Goal: Task Accomplishment & Management: Manage account settings

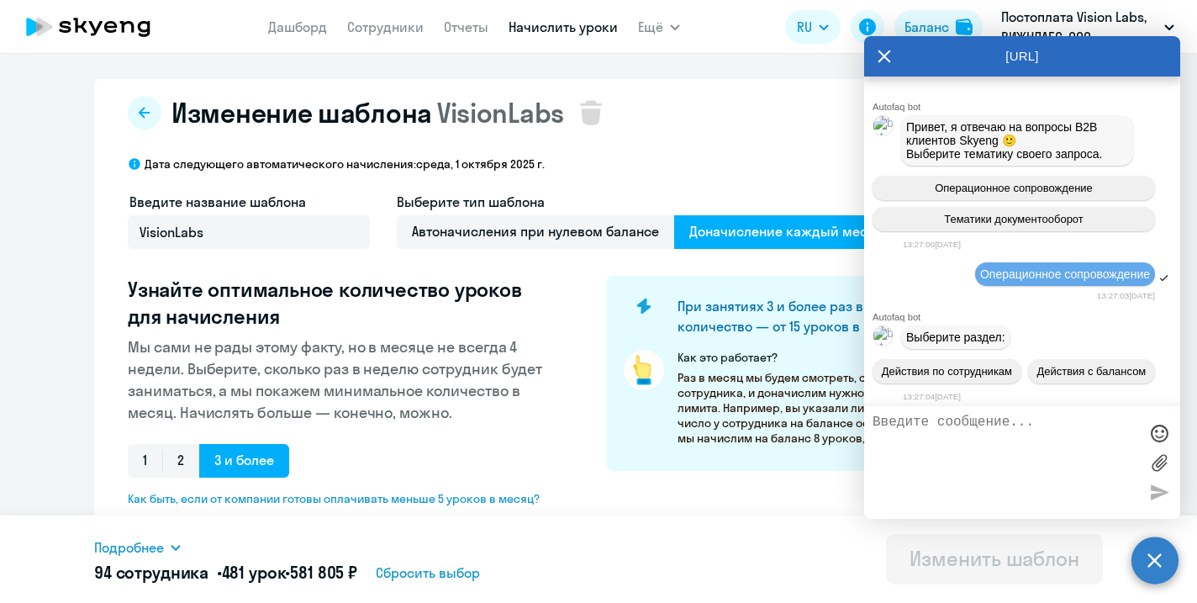
select select "10"
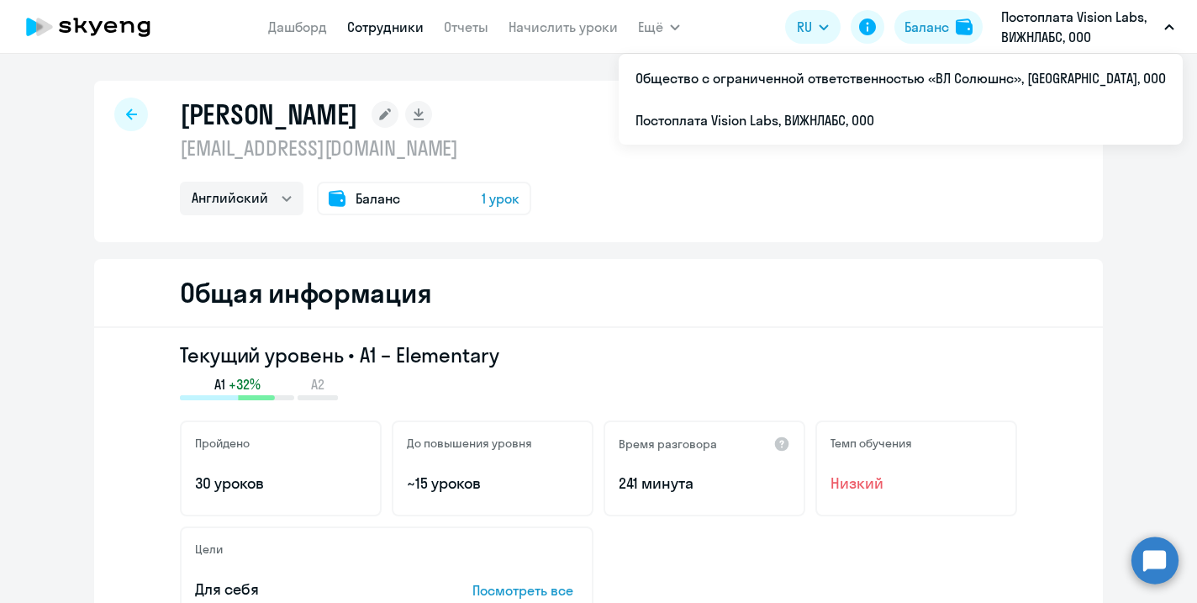
select select "english"
click at [546, 28] on link "Начислить уроки" at bounding box center [563, 26] width 109 height 17
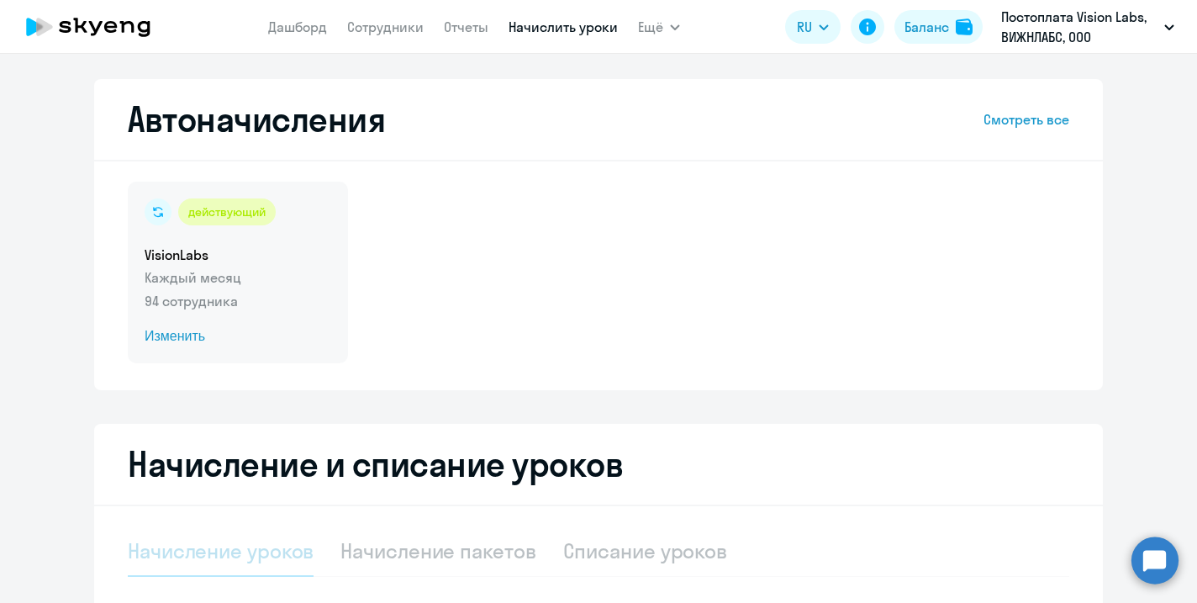
select select "10"
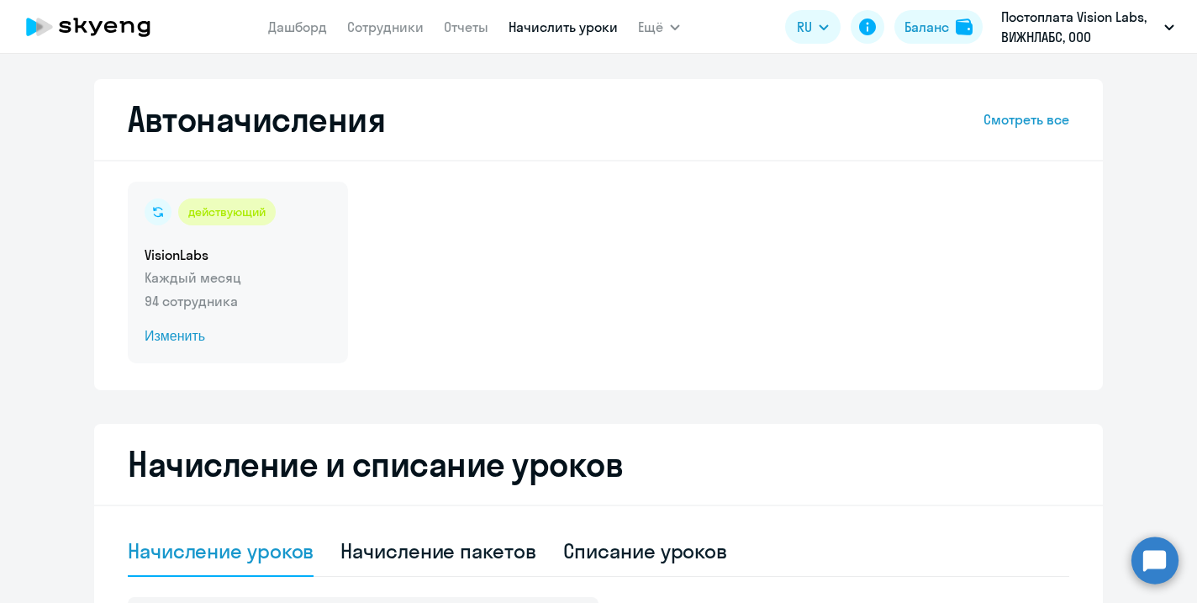
click at [188, 336] on span "Изменить" at bounding box center [238, 336] width 187 height 20
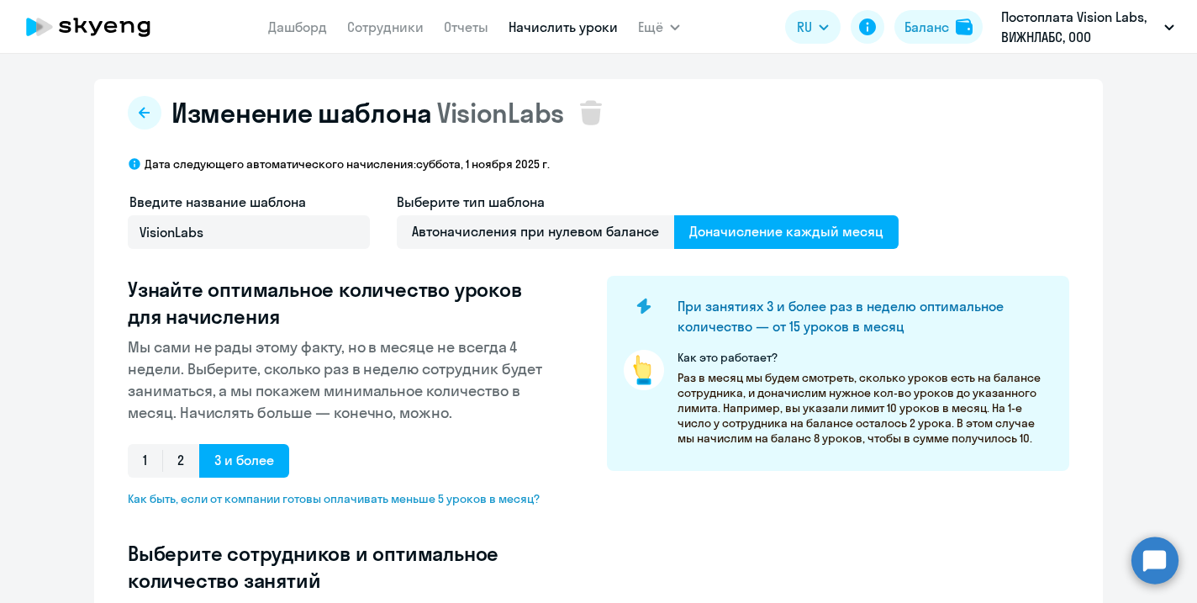
select select "10"
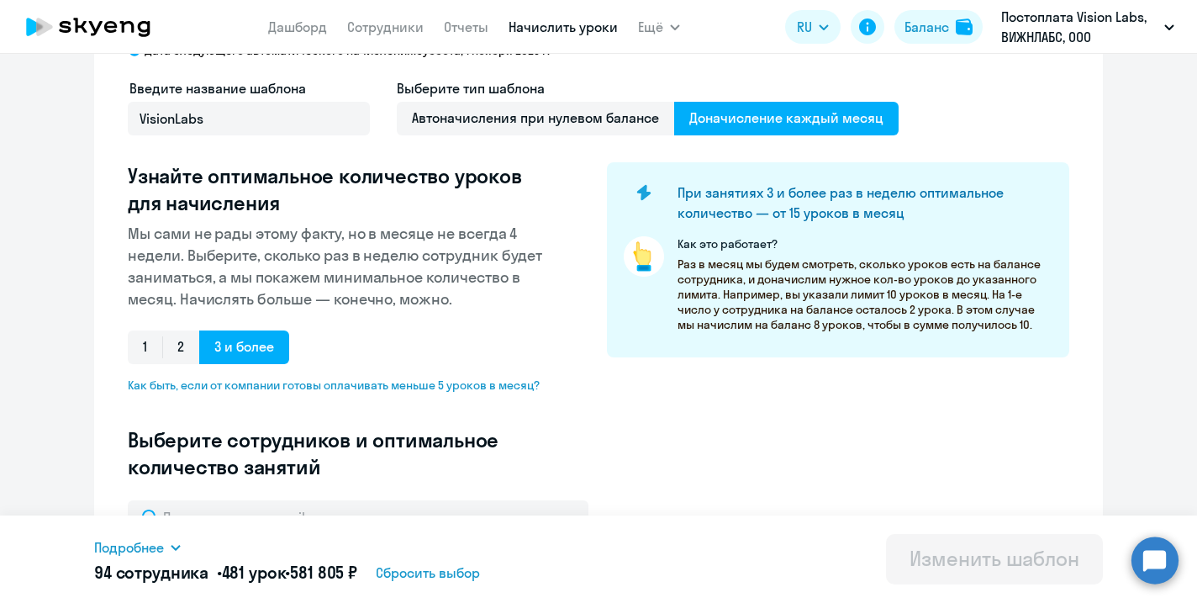
scroll to position [2, 0]
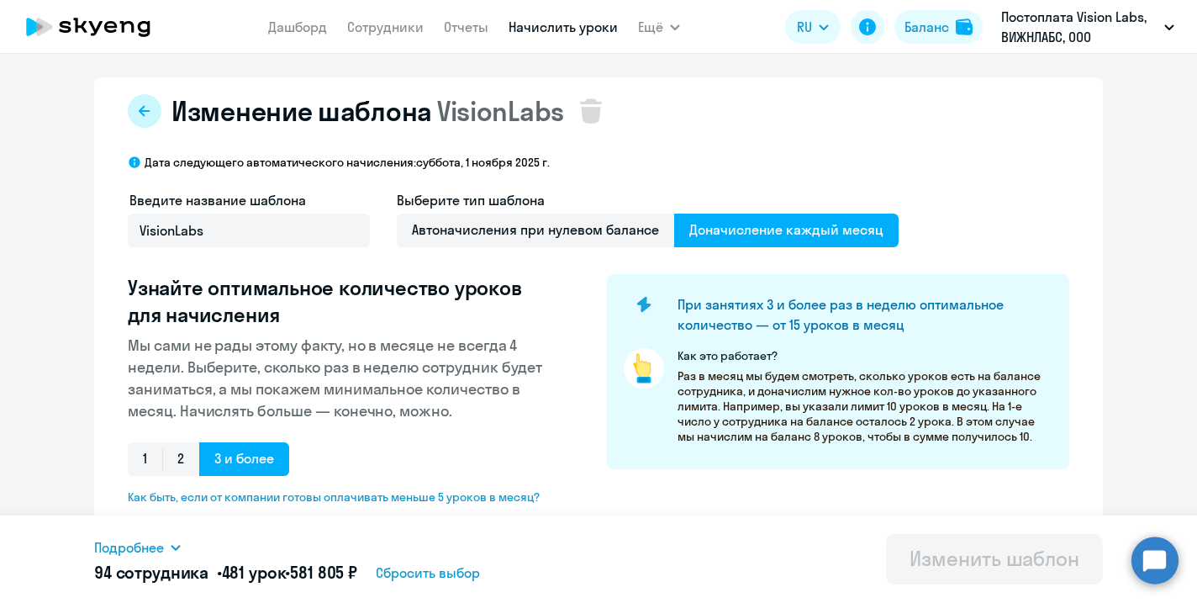
click at [140, 116] on icon at bounding box center [144, 110] width 13 height 13
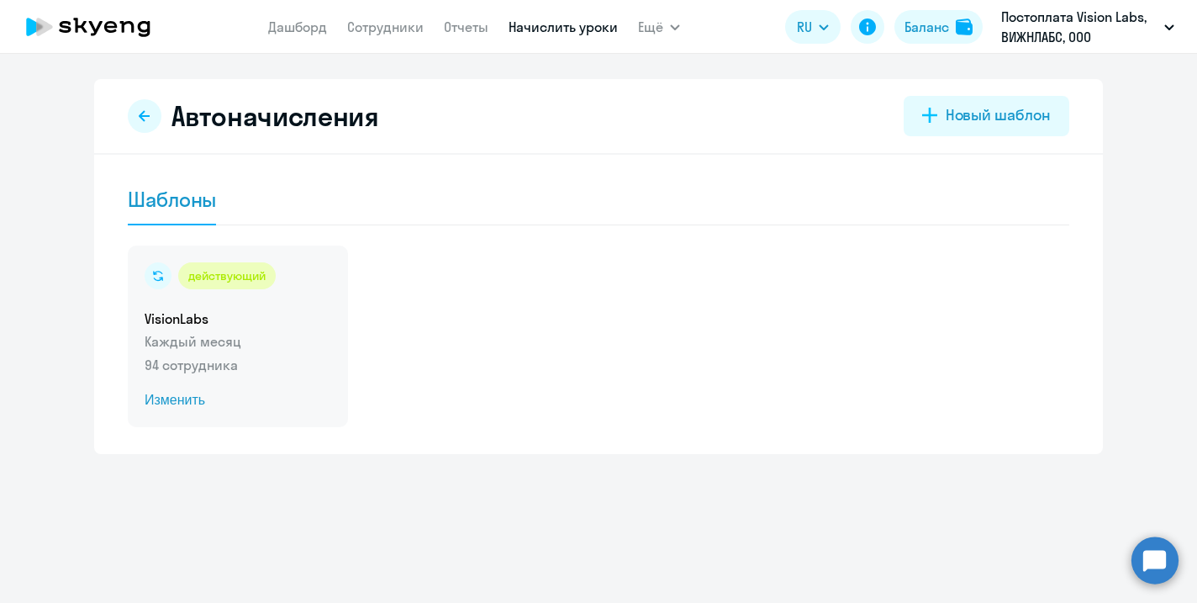
click at [213, 358] on p "94 сотрудника" at bounding box center [238, 365] width 187 height 20
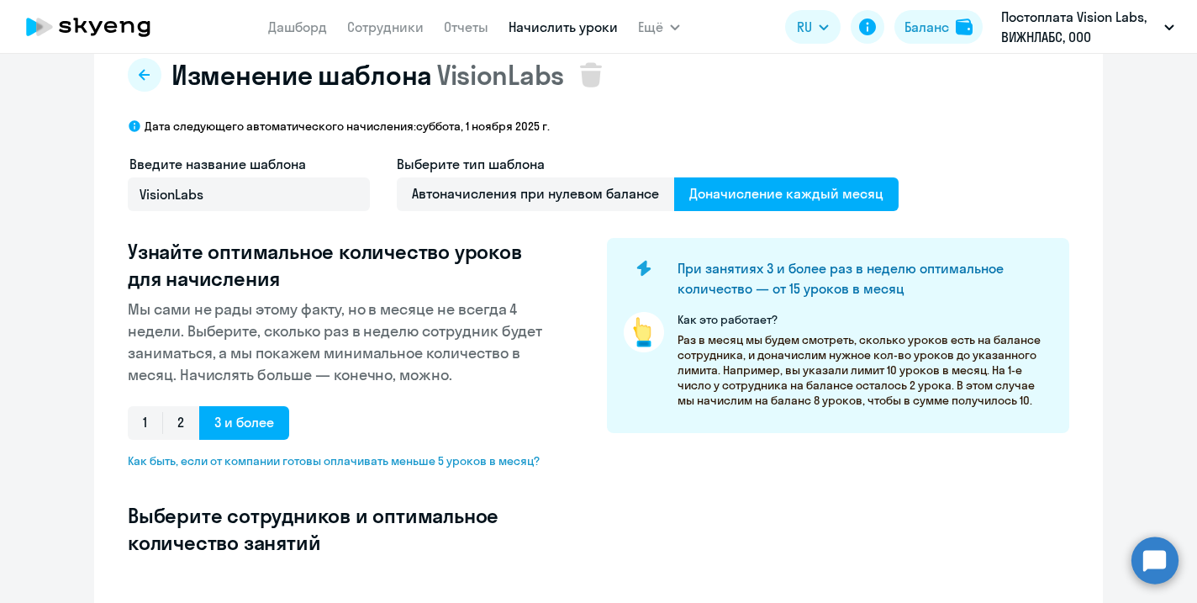
select select "10"
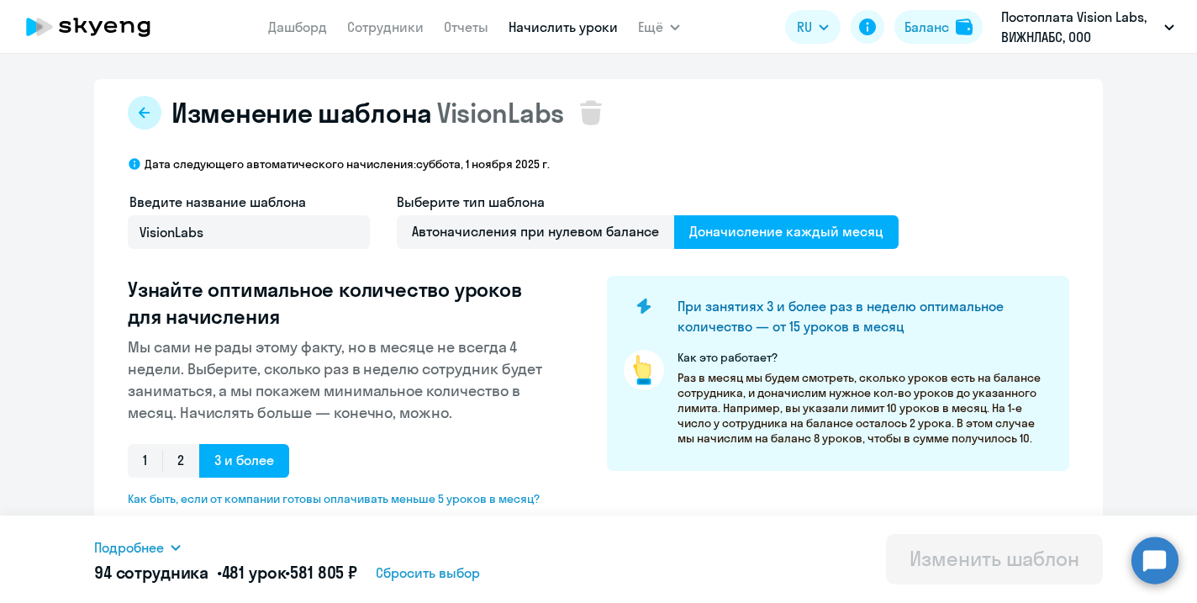
click at [152, 109] on button at bounding box center [145, 113] width 34 height 34
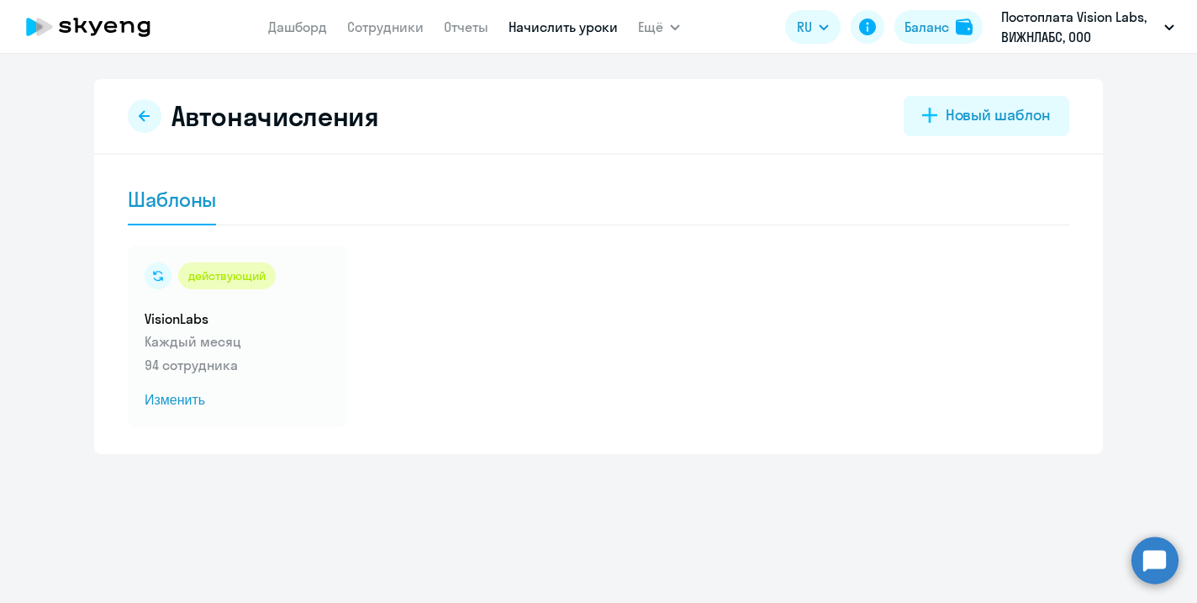
click at [551, 30] on link "Начислить уроки" at bounding box center [563, 26] width 109 height 17
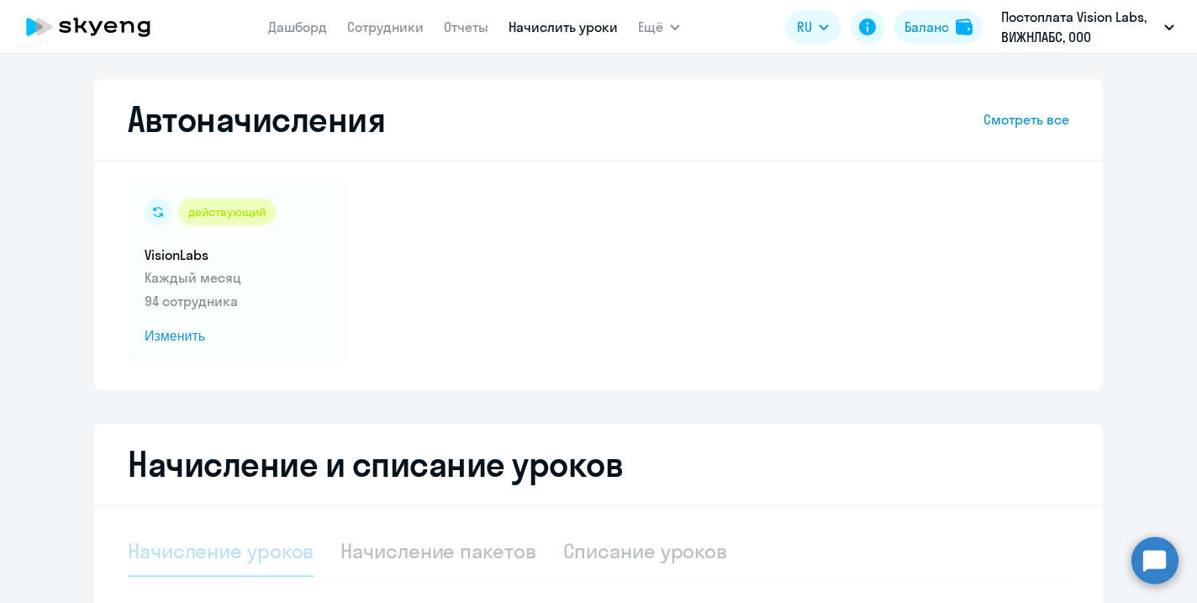
select select "10"
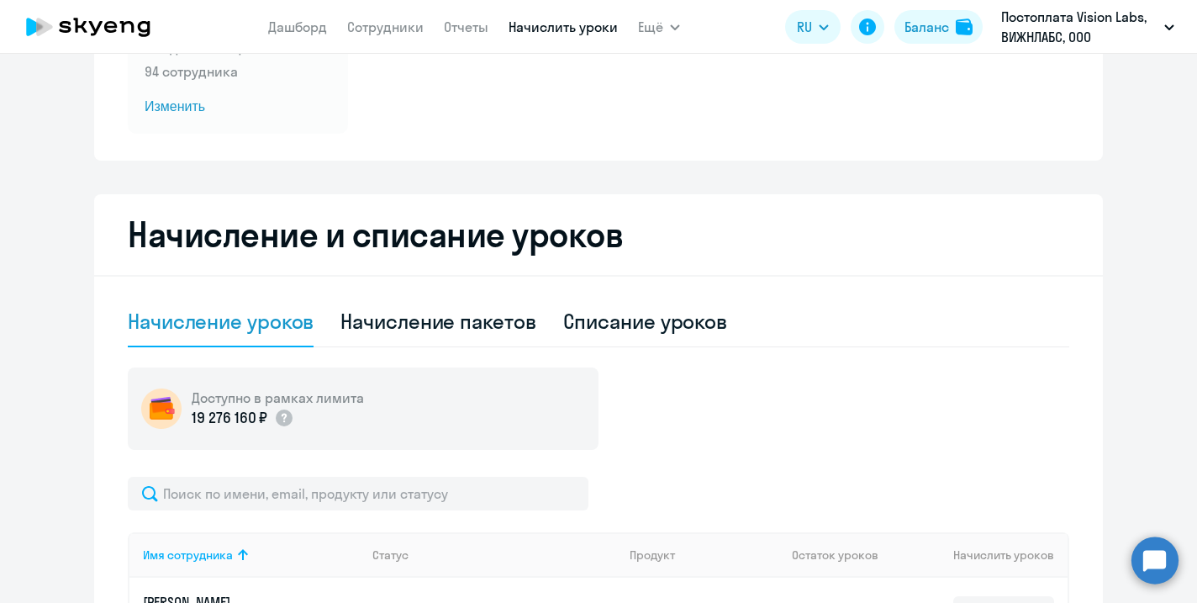
scroll to position [296, 0]
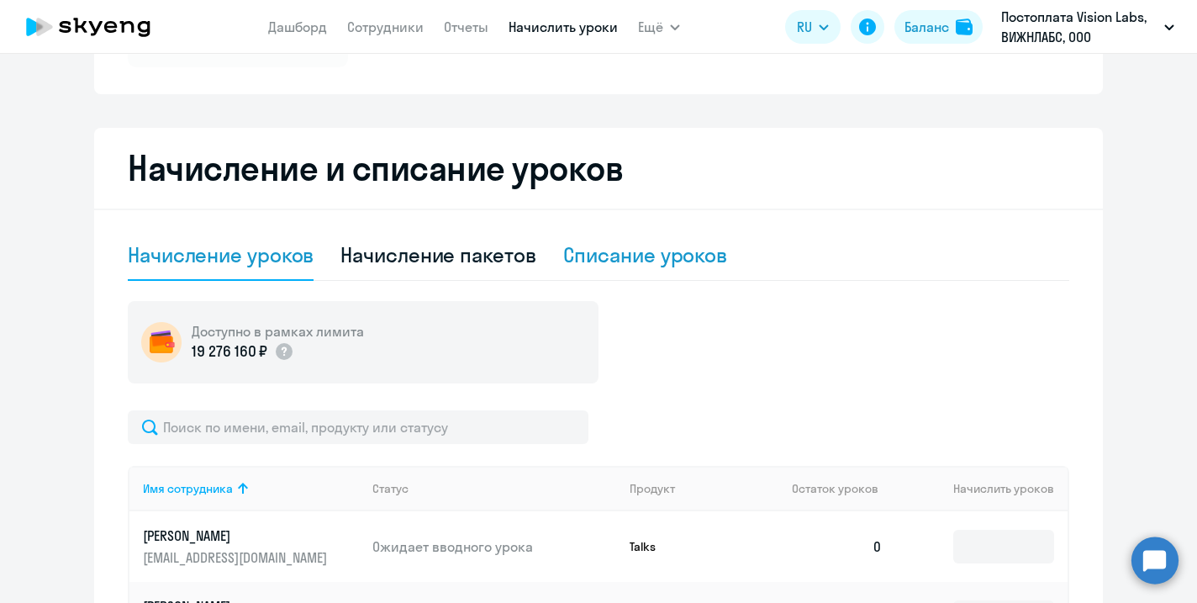
click at [627, 253] on div "Списание уроков" at bounding box center [645, 254] width 165 height 27
select select "10"
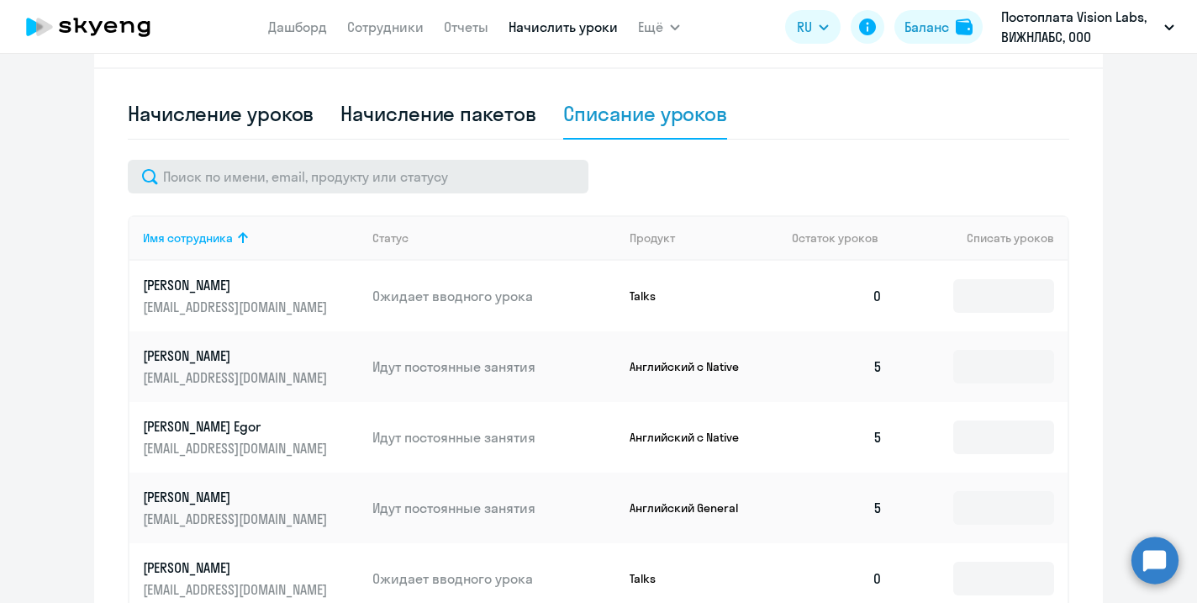
scroll to position [438, 0]
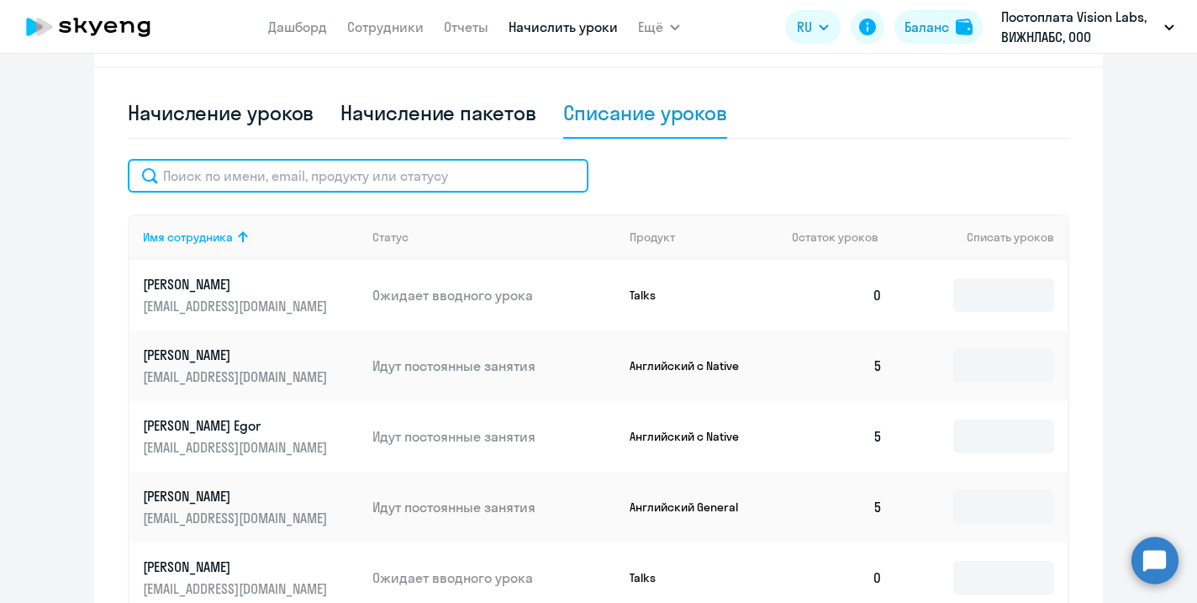
click at [425, 170] on input "text" at bounding box center [358, 176] width 461 height 34
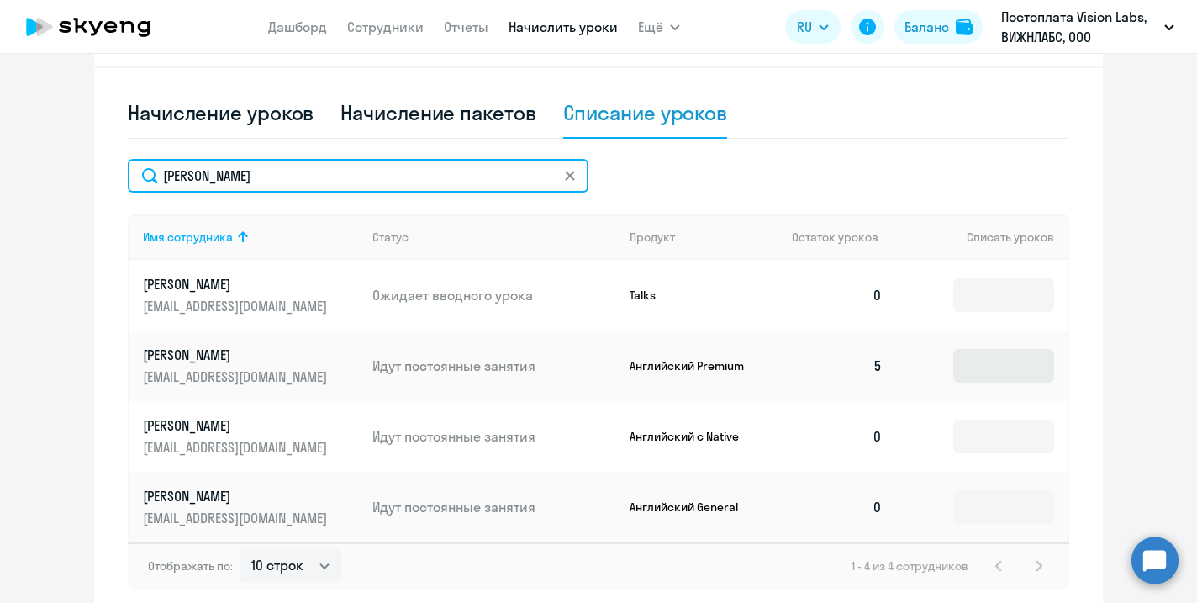
type input "[PERSON_NAME]"
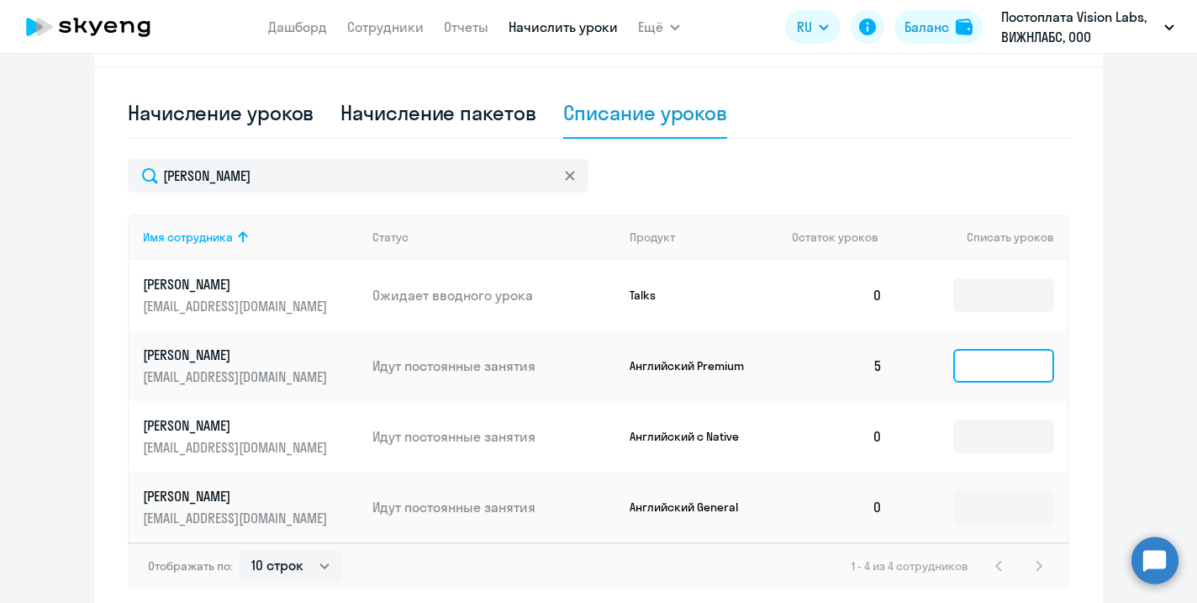
click at [989, 374] on input at bounding box center [1004, 366] width 101 height 34
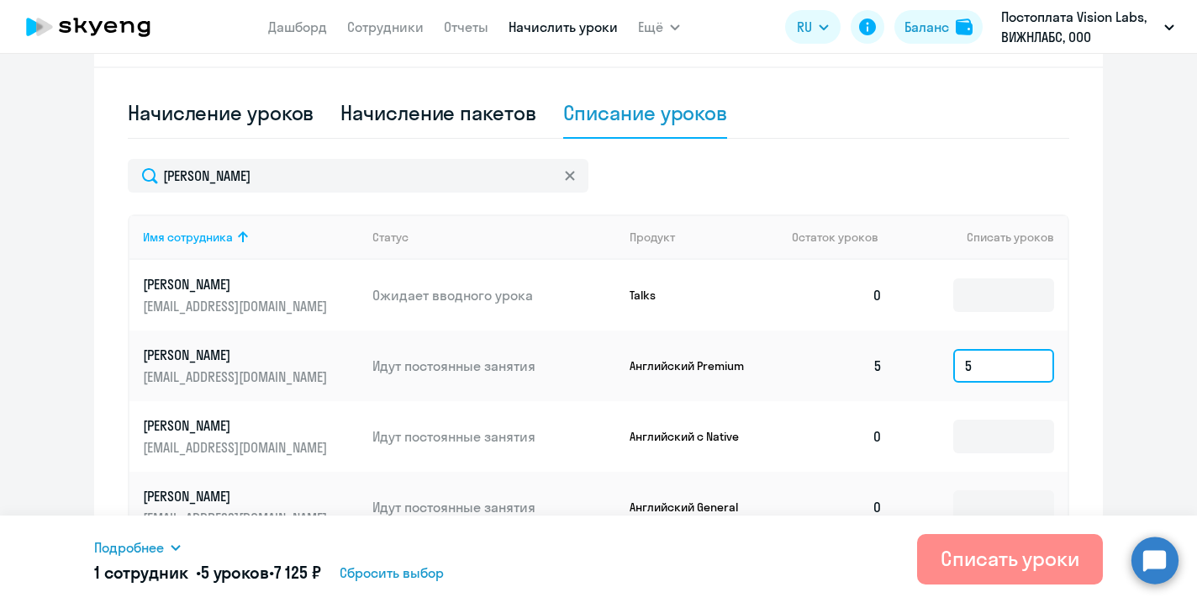
type input "5"
click at [1016, 559] on div "Списать уроки" at bounding box center [1010, 558] width 139 height 27
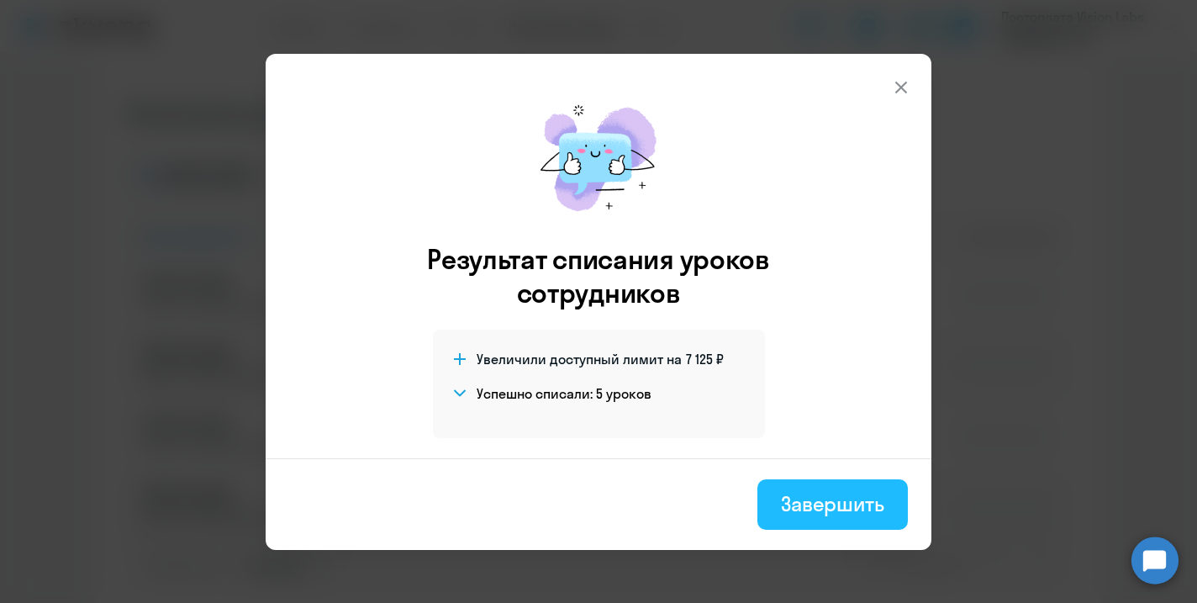
click at [831, 512] on div "Завершить" at bounding box center [832, 503] width 103 height 27
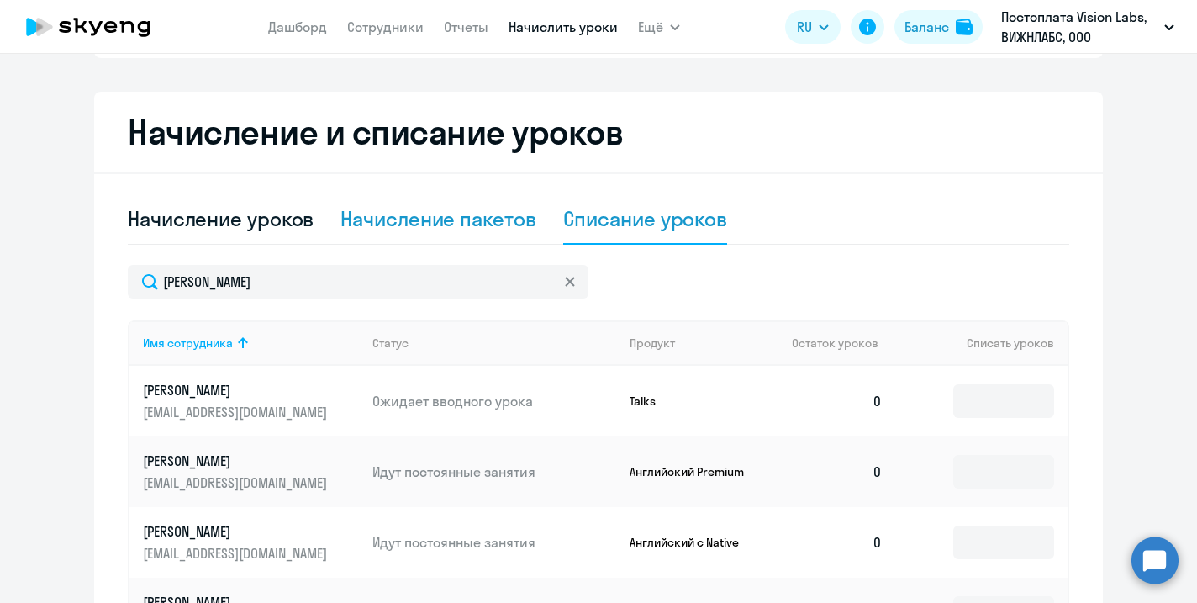
scroll to position [321, 0]
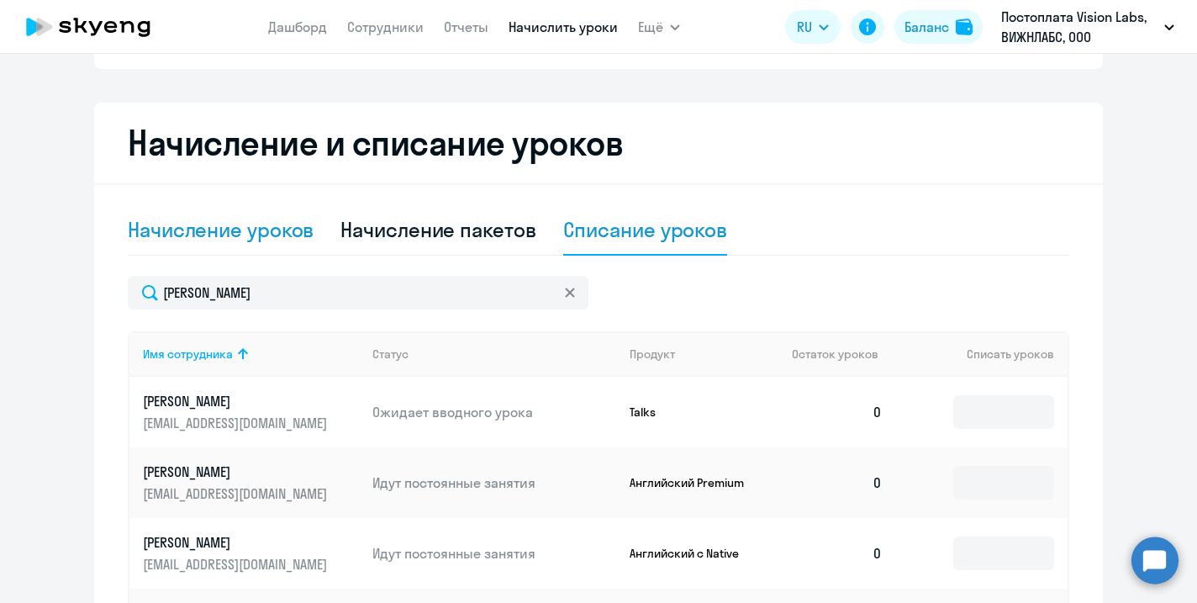
click at [259, 223] on div "Начисление уроков" at bounding box center [221, 229] width 186 height 27
select select "10"
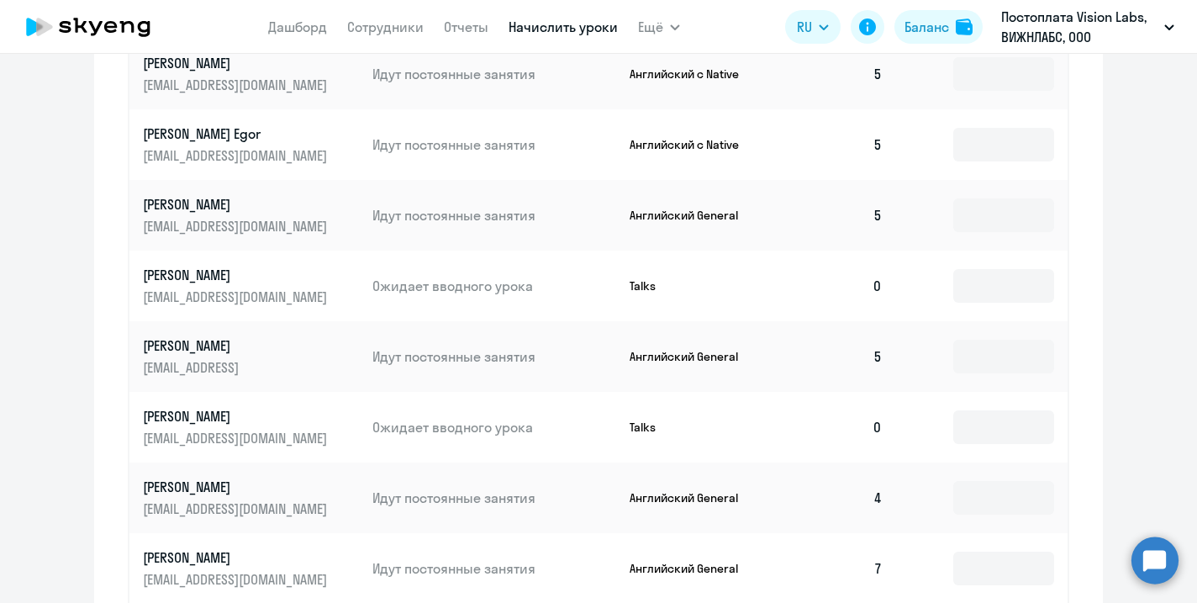
scroll to position [437, 0]
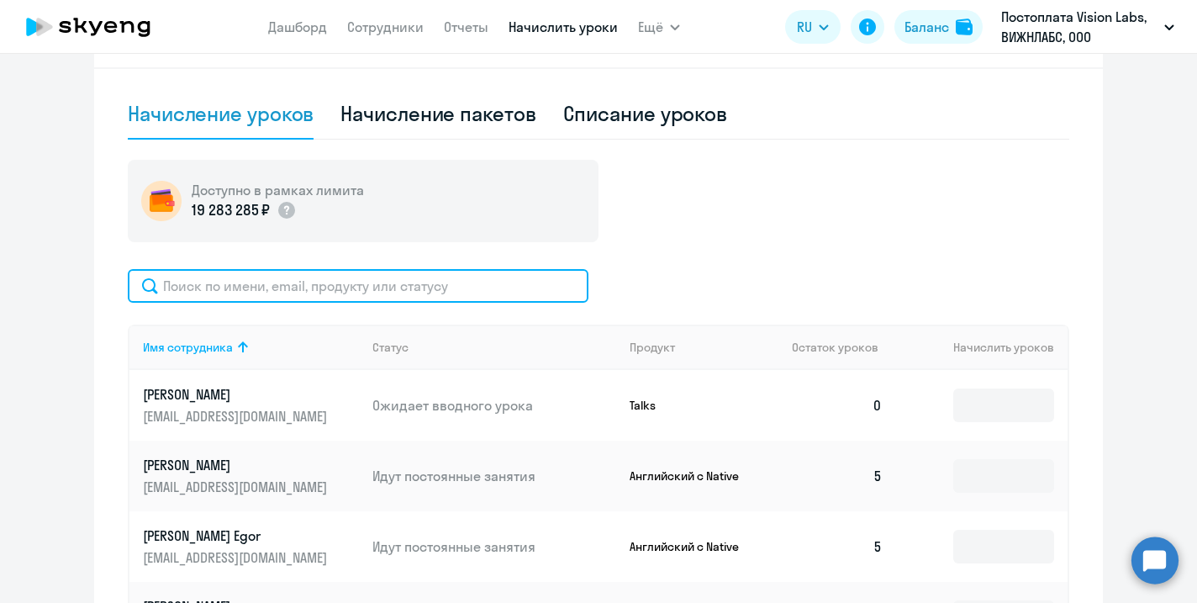
click at [352, 294] on input "text" at bounding box center [358, 286] width 461 height 34
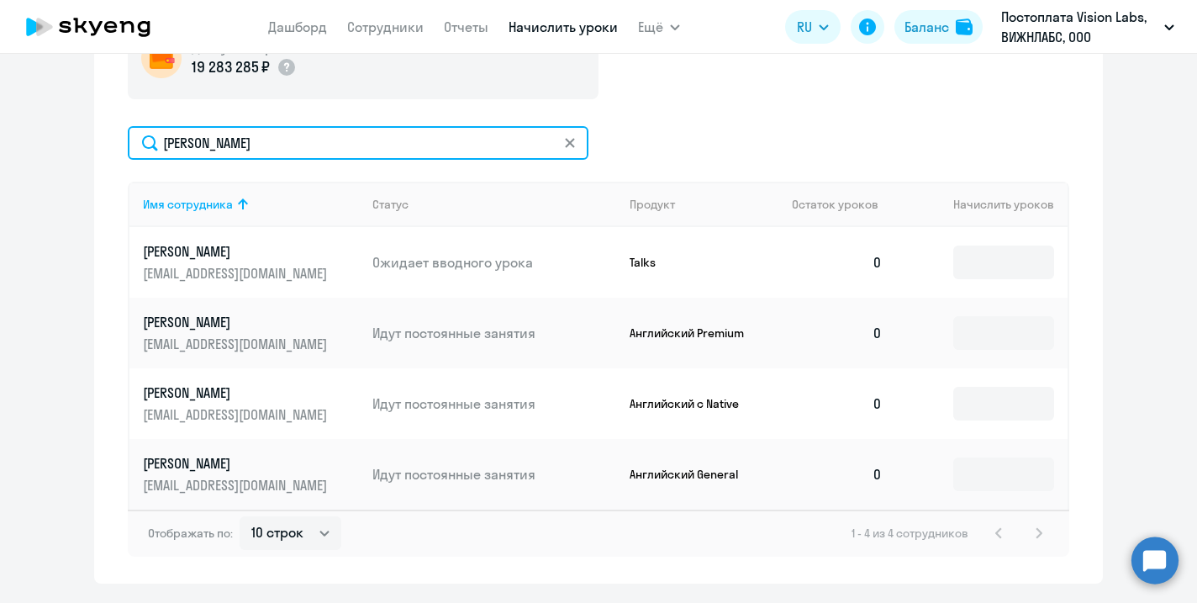
scroll to position [607, 0]
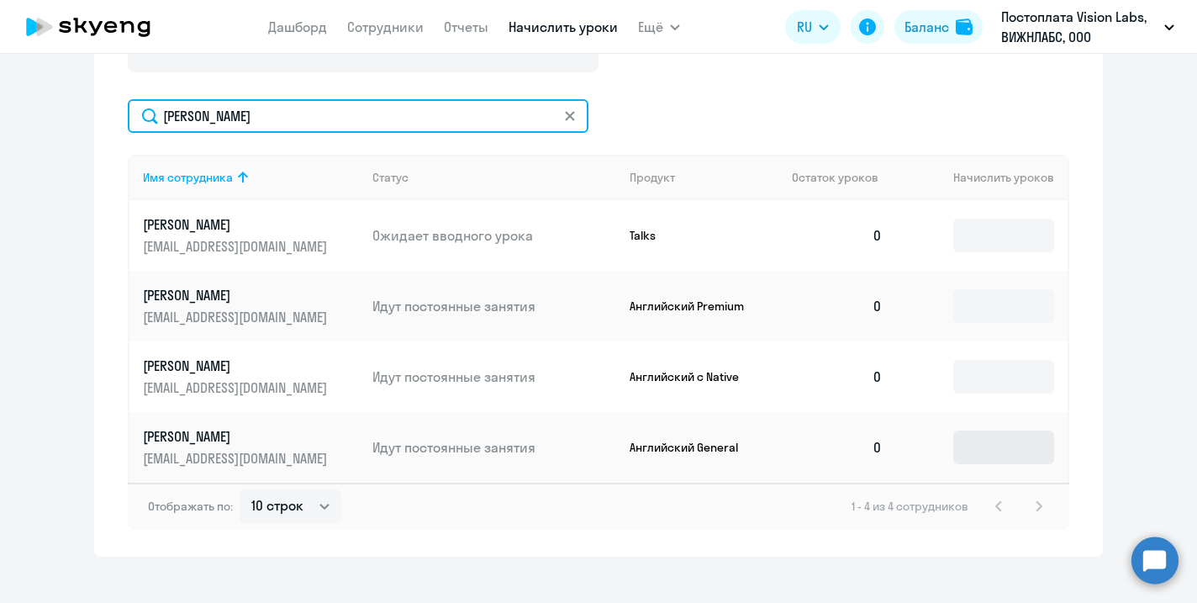
type input "[PERSON_NAME]"
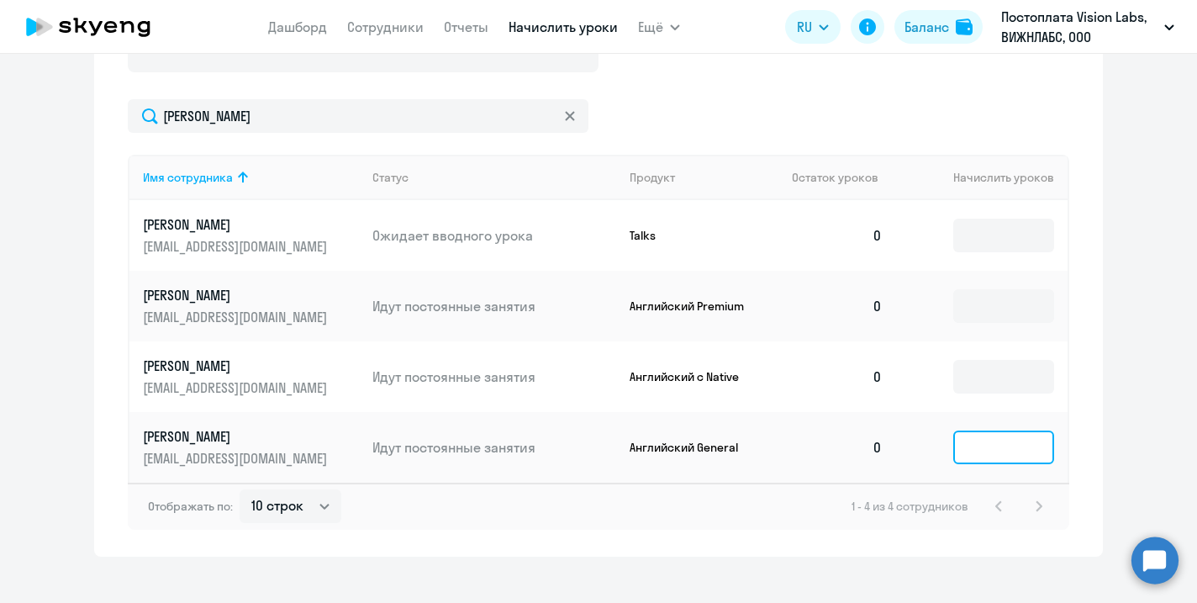
click at [1027, 440] on input at bounding box center [1004, 448] width 101 height 34
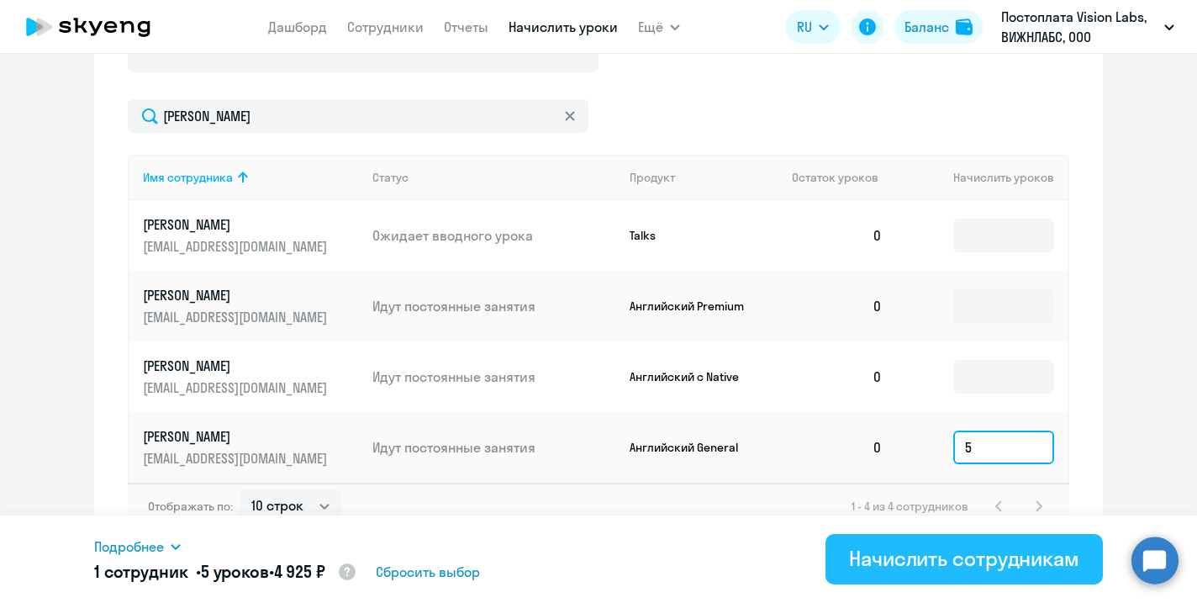
type input "5"
click at [927, 564] on div "Начислить сотрудникам" at bounding box center [964, 558] width 230 height 27
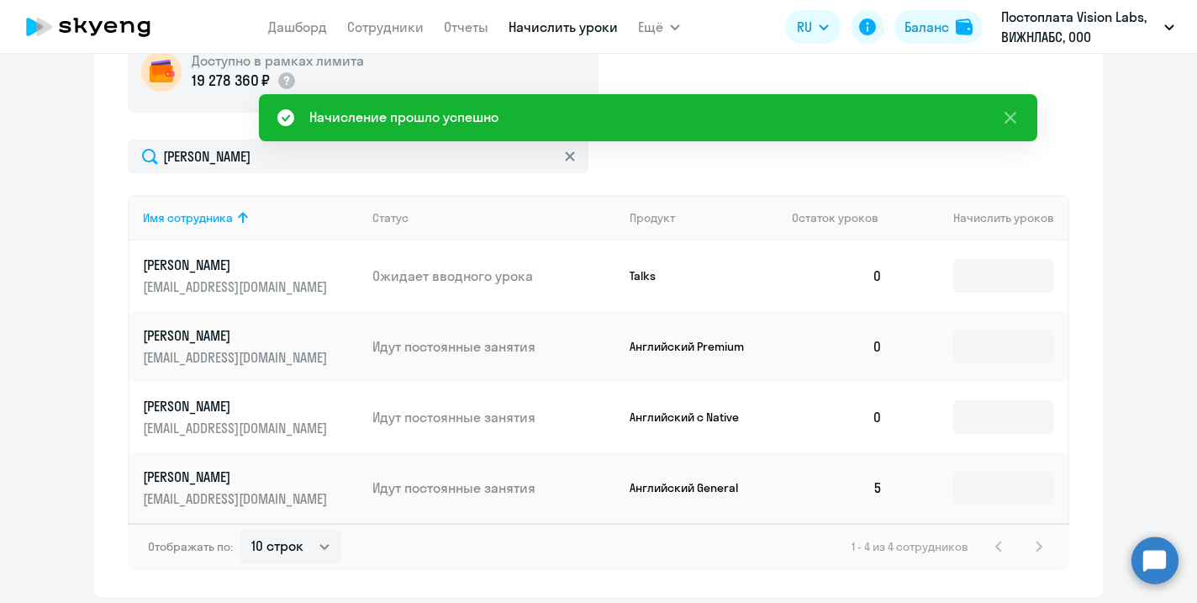
scroll to position [604, 0]
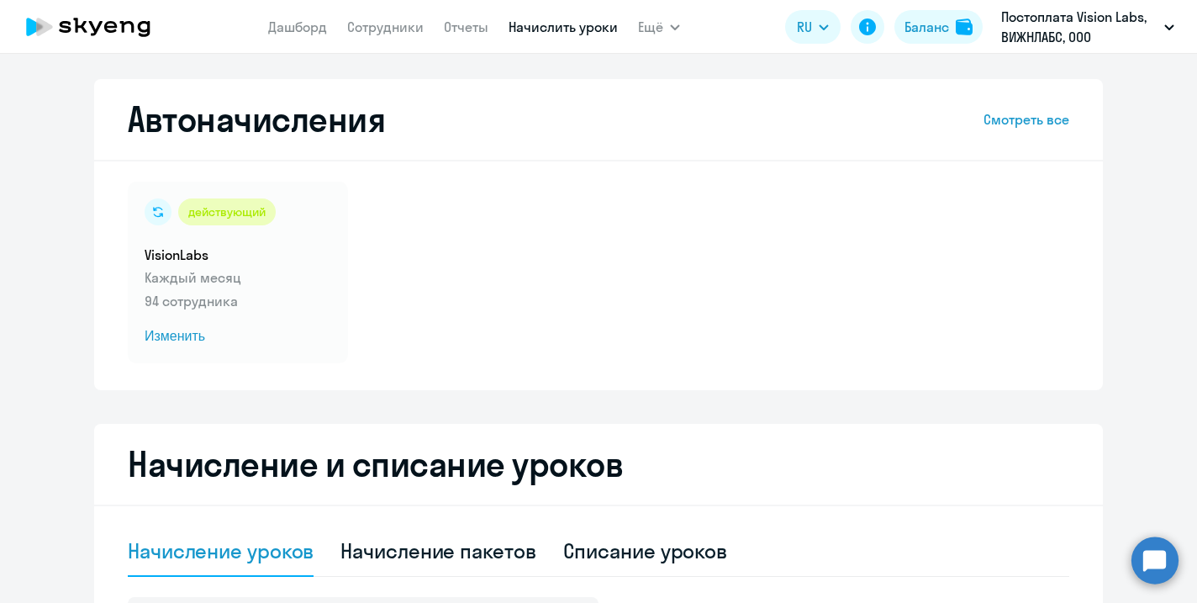
select select "10"
click at [410, 25] on link "Сотрудники" at bounding box center [385, 26] width 77 height 17
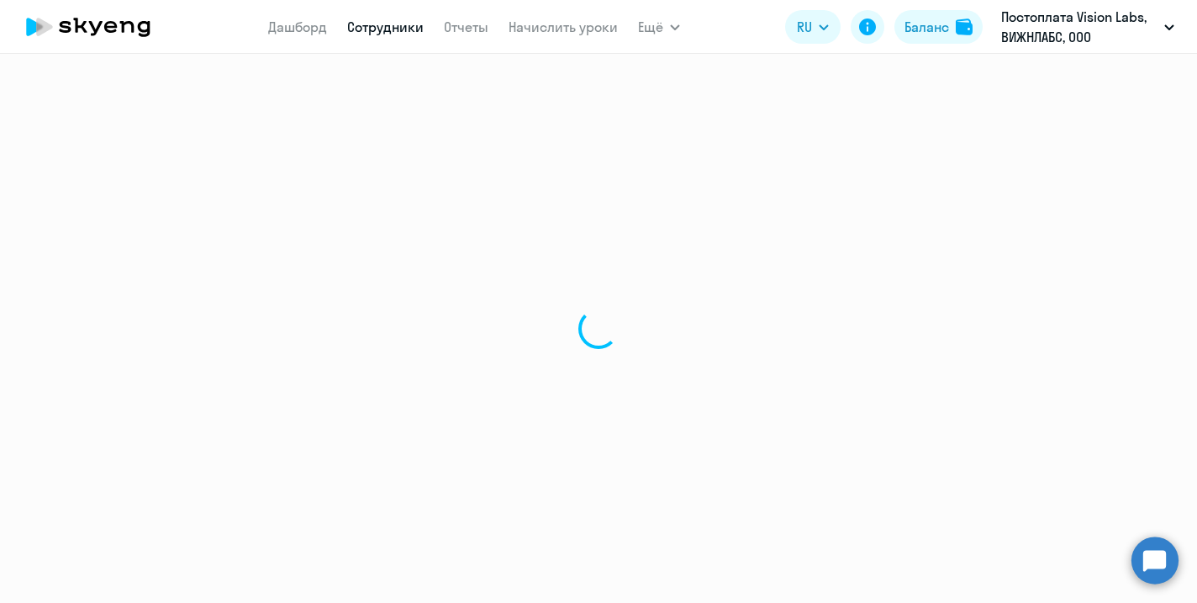
select select "30"
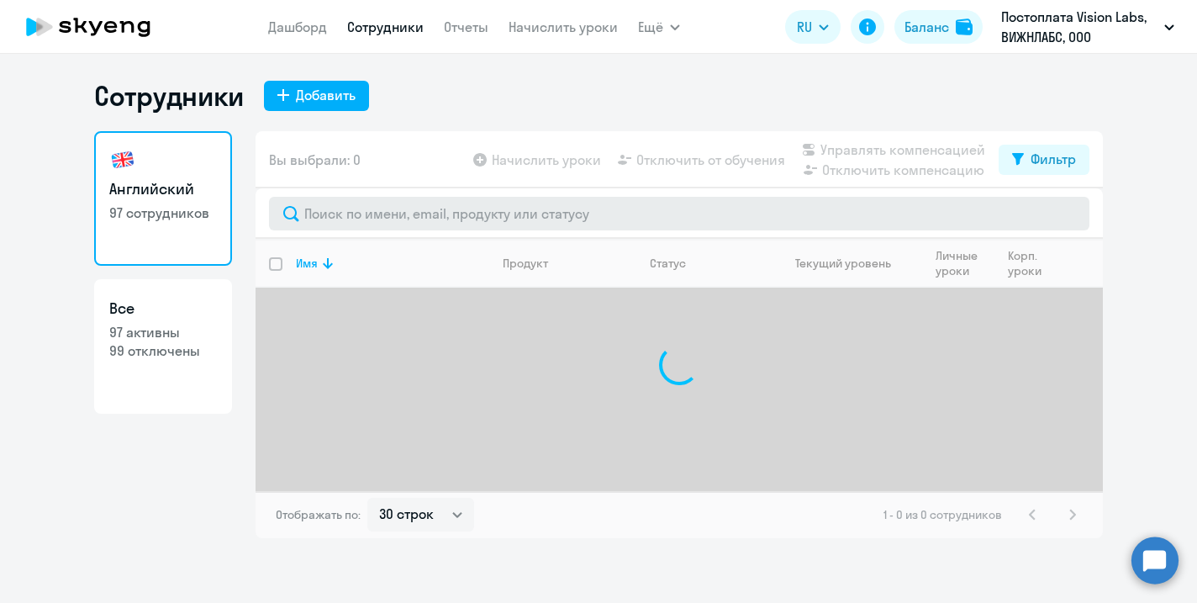
click at [394, 224] on input "text" at bounding box center [679, 214] width 821 height 34
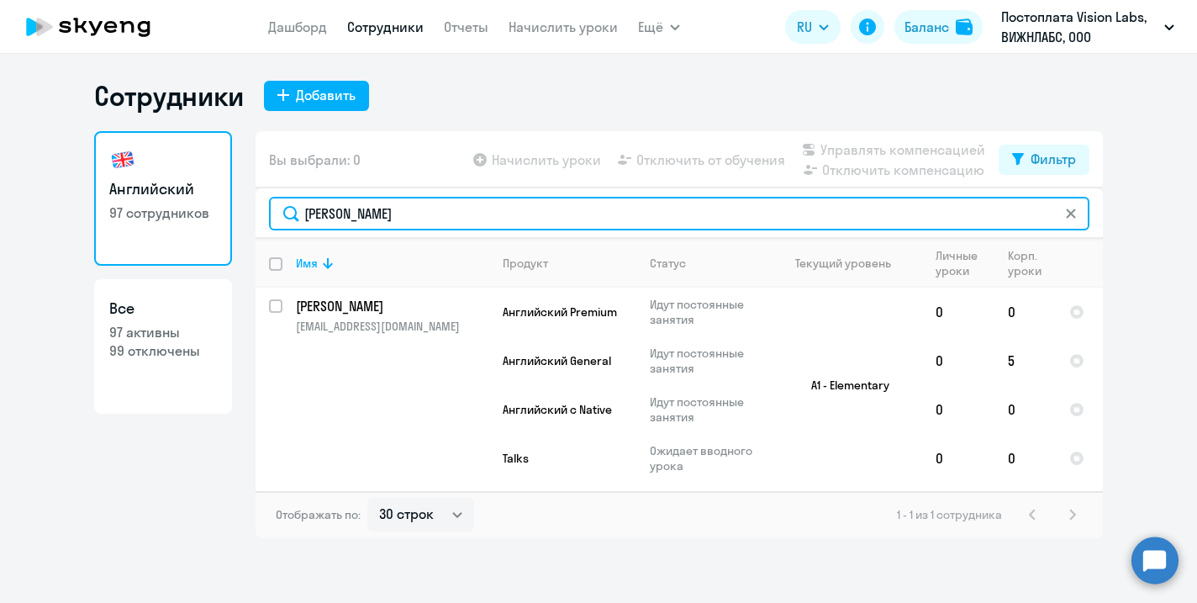
type input "[PERSON_NAME]"
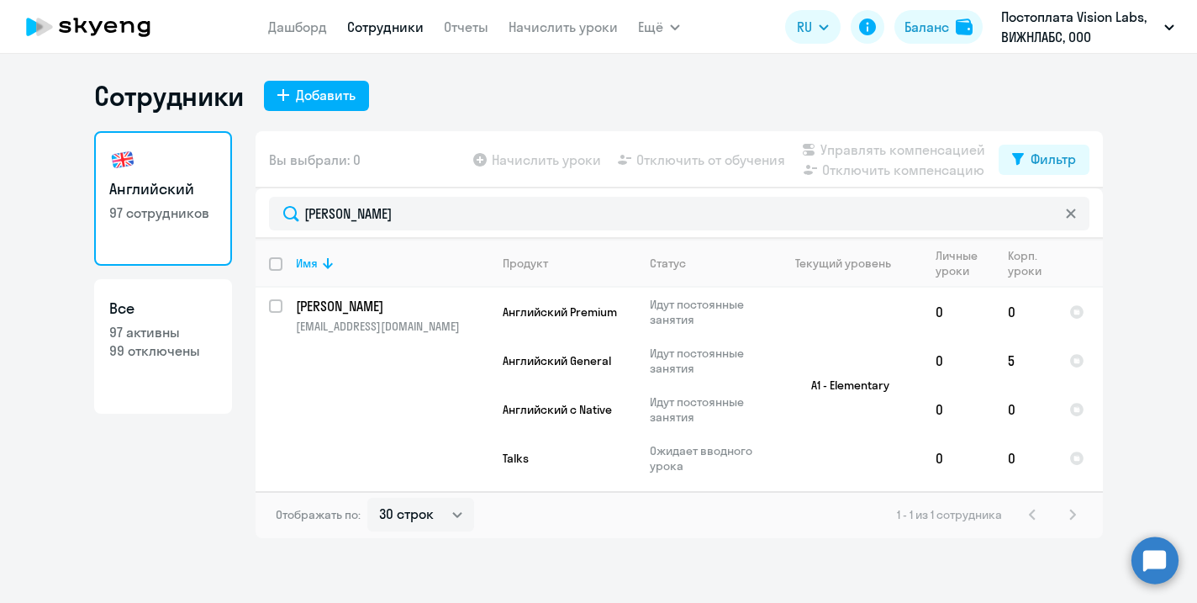
click at [1126, 222] on ng-component "Сотрудники Добавить Английский 97 сотрудников Все 97 активны 99 отключены Вы вы…" at bounding box center [598, 308] width 1197 height 459
